Goal: Obtain resource: Download file/media

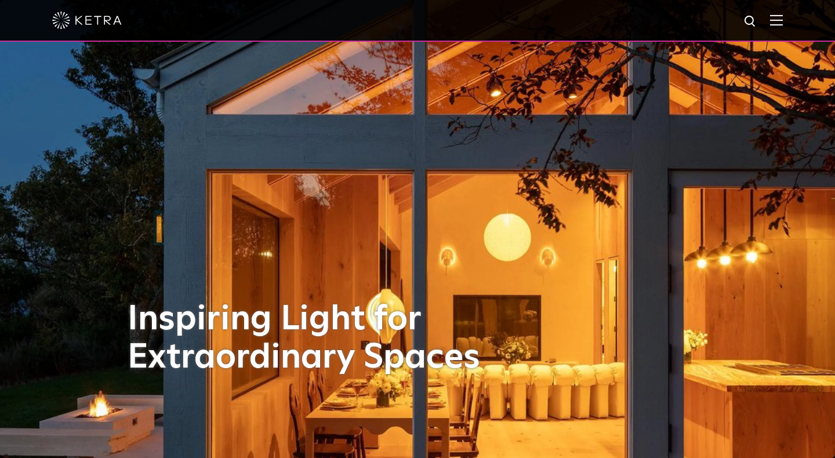
click at [750, 22] on img at bounding box center [750, 21] width 14 height 14
type input "linear g2"
click at [722, 21] on button "Search" at bounding box center [722, 21] width 17 height 17
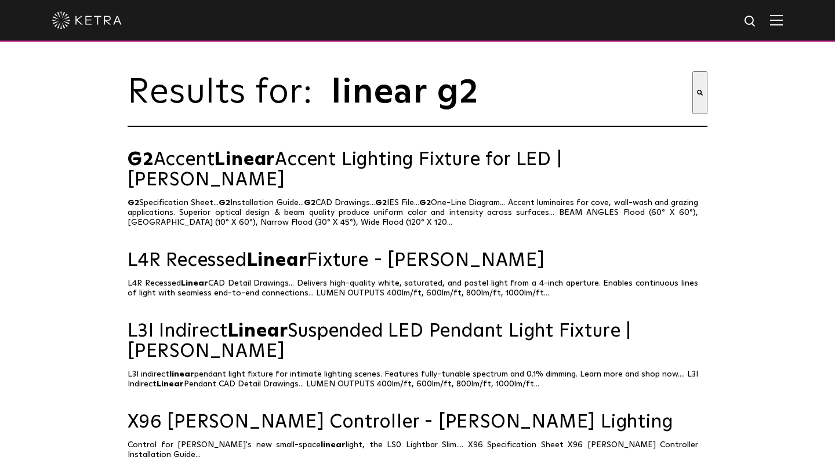
scroll to position [11, 0]
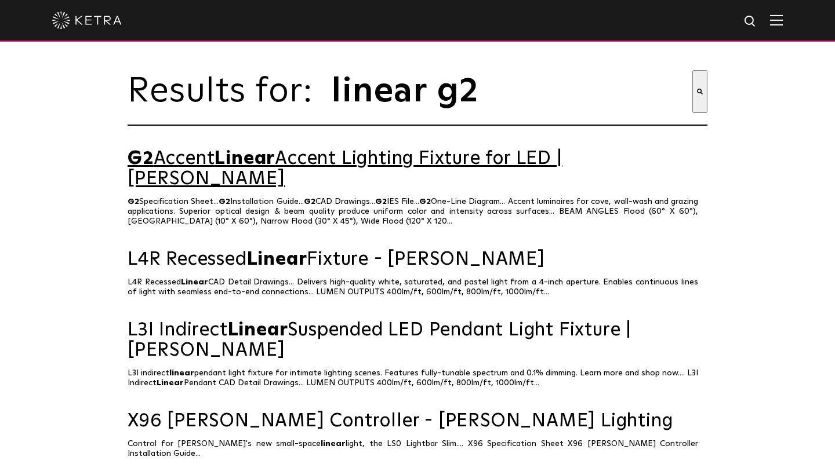
click at [384, 161] on link "G2 Accent Linear Accent Lighting Fixture for LED | [PERSON_NAME]" at bounding box center [418, 169] width 580 height 41
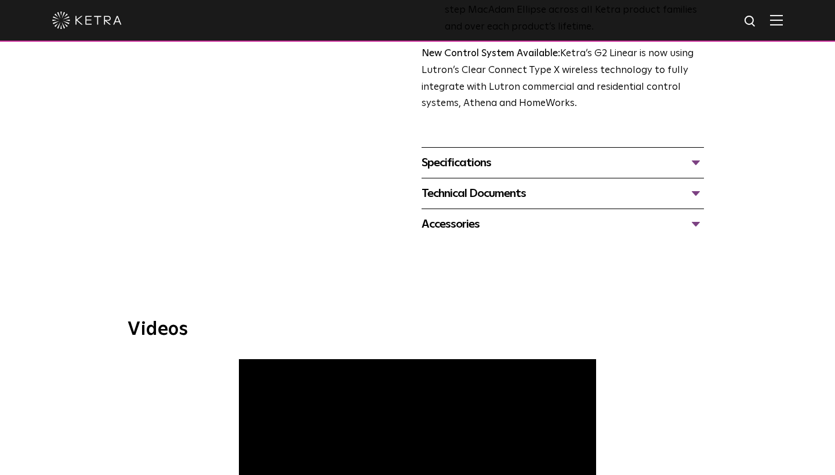
scroll to position [424, 0]
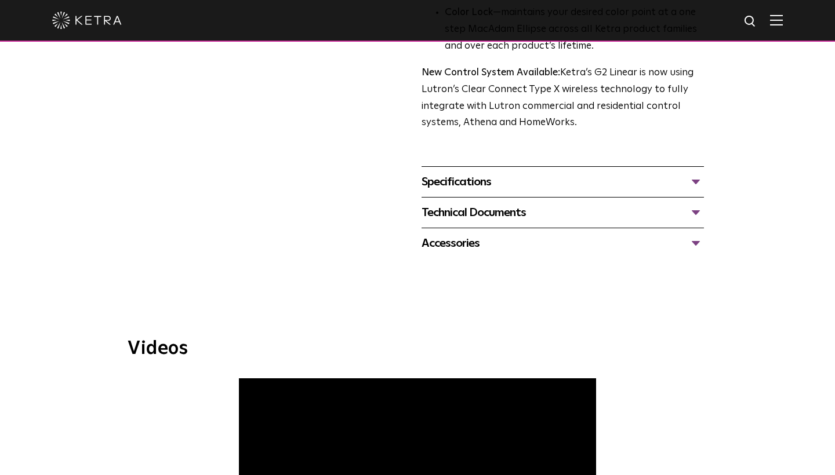
click at [684, 173] on div "Specifications" at bounding box center [563, 182] width 282 height 19
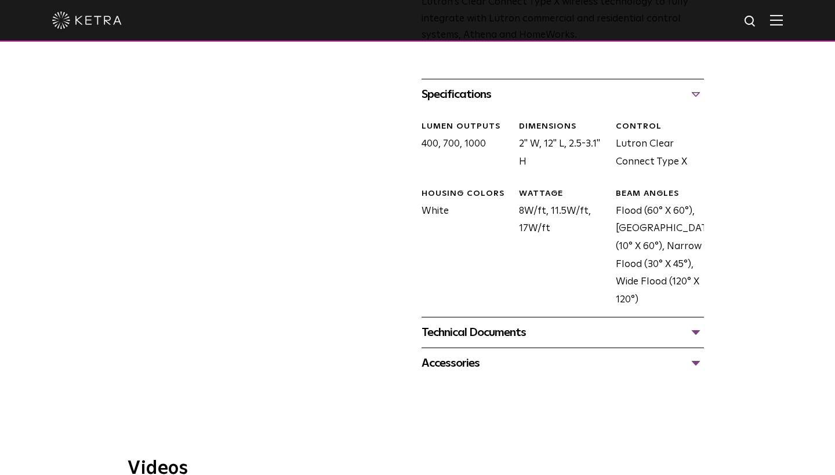
scroll to position [514, 0]
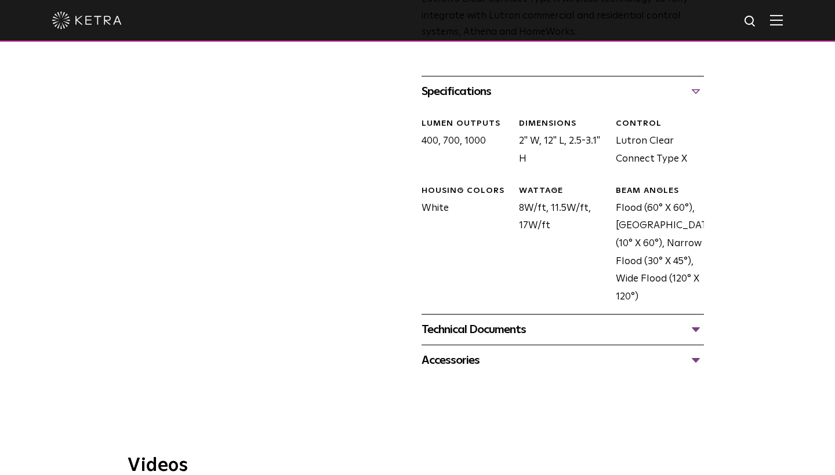
click at [575, 321] on div "Technical Documents" at bounding box center [563, 330] width 282 height 19
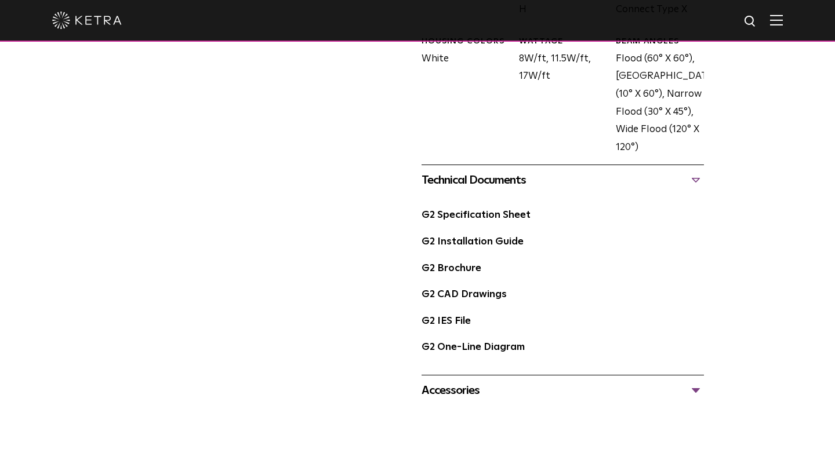
scroll to position [673, 0]
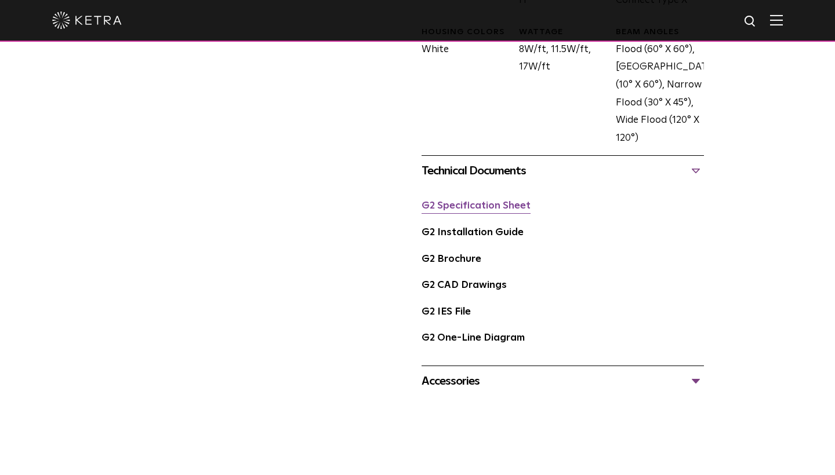
click at [480, 201] on link "G2 Specification Sheet" at bounding box center [476, 206] width 109 height 10
click at [511, 228] on link "G2 Installation Guide" at bounding box center [473, 233] width 102 height 10
